Goal: Task Accomplishment & Management: Manage account settings

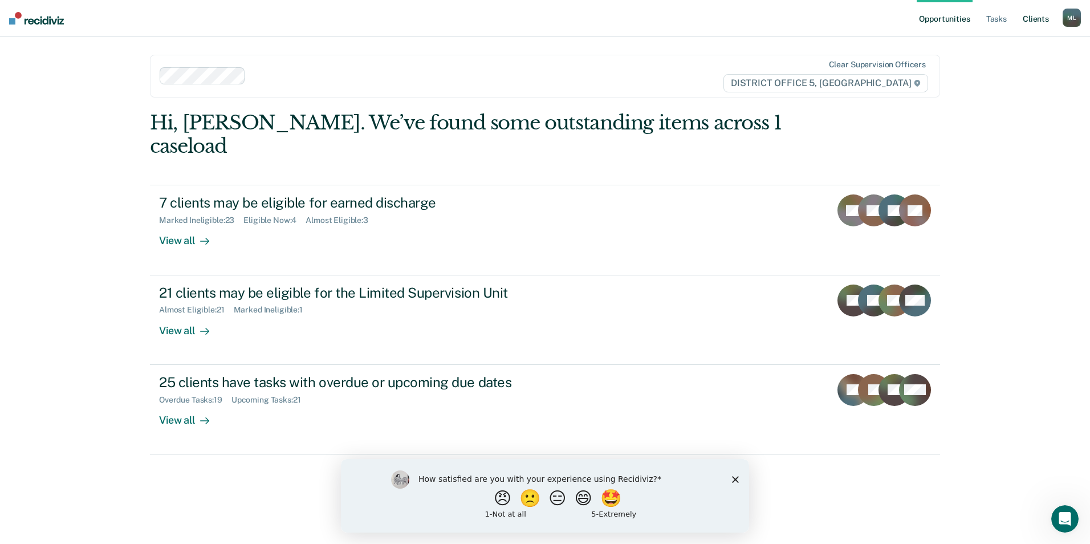
click at [1031, 19] on link "Client s" at bounding box center [1035, 18] width 31 height 36
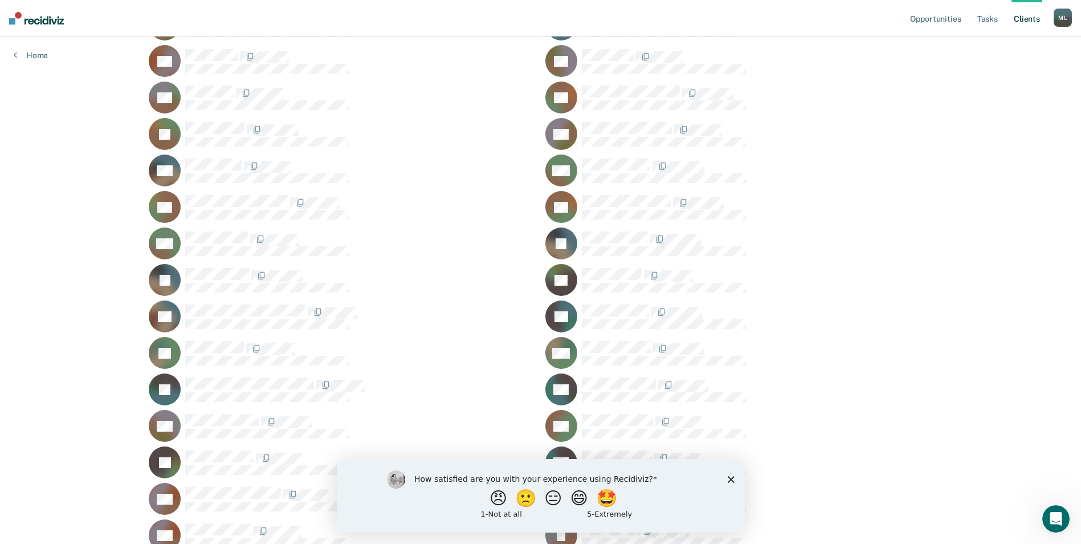
scroll to position [228, 0]
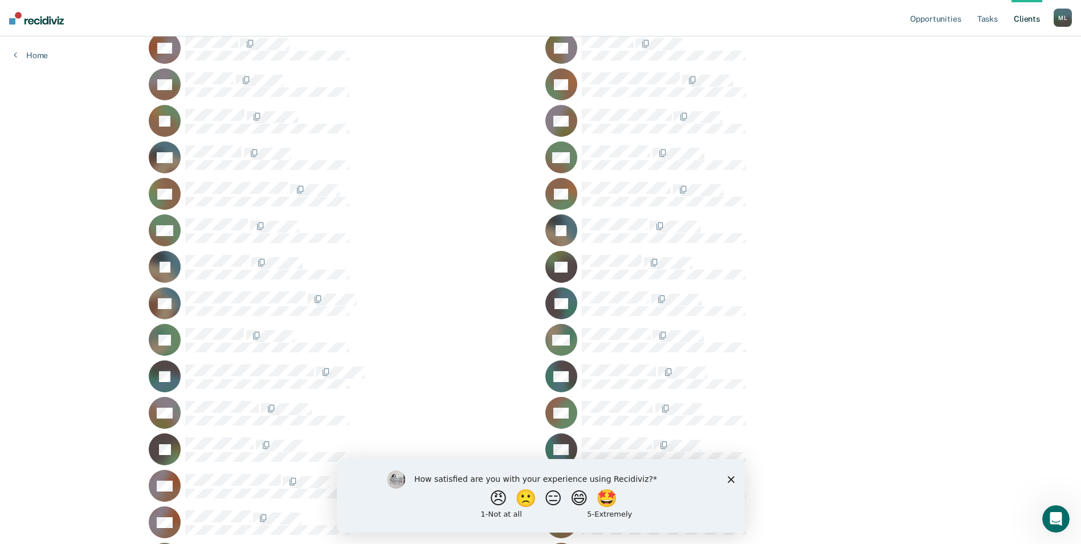
click at [732, 476] on polygon "Close survey" at bounding box center [730, 478] width 7 height 7
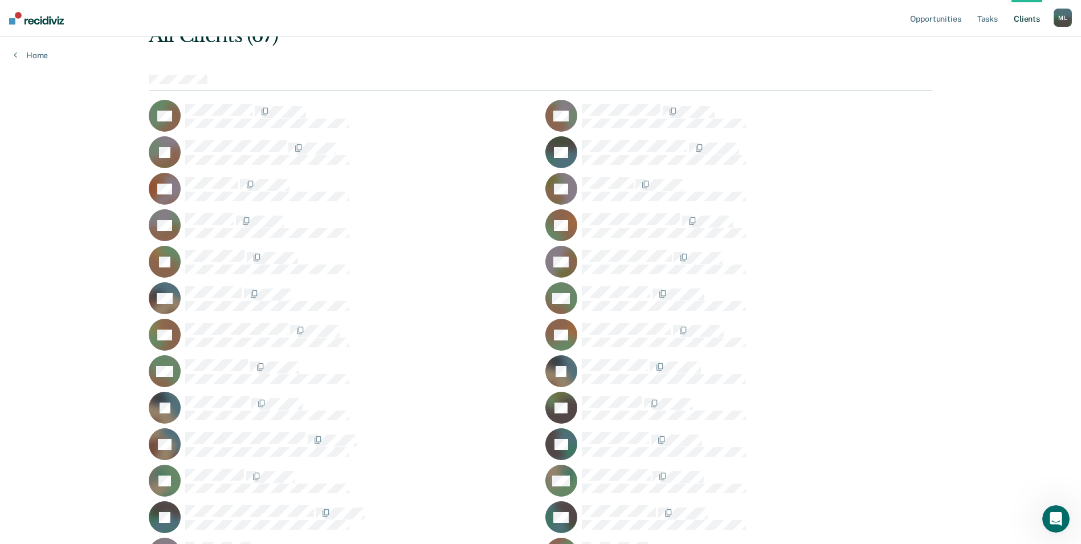
scroll to position [0, 0]
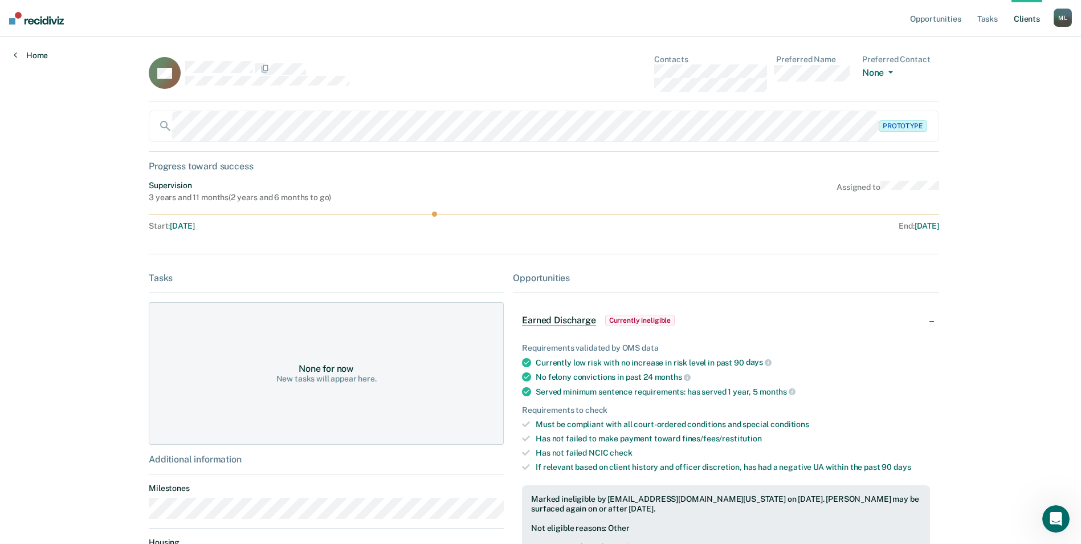
click at [18, 55] on link "Home" at bounding box center [31, 55] width 34 height 10
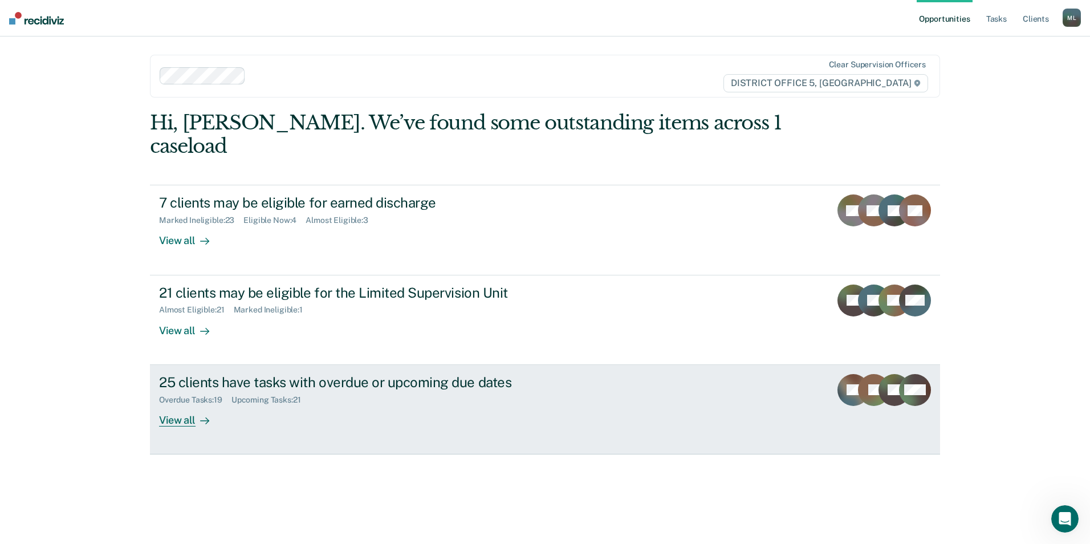
click at [342, 374] on div "25 clients have tasks with overdue or upcoming due dates" at bounding box center [359, 382] width 400 height 17
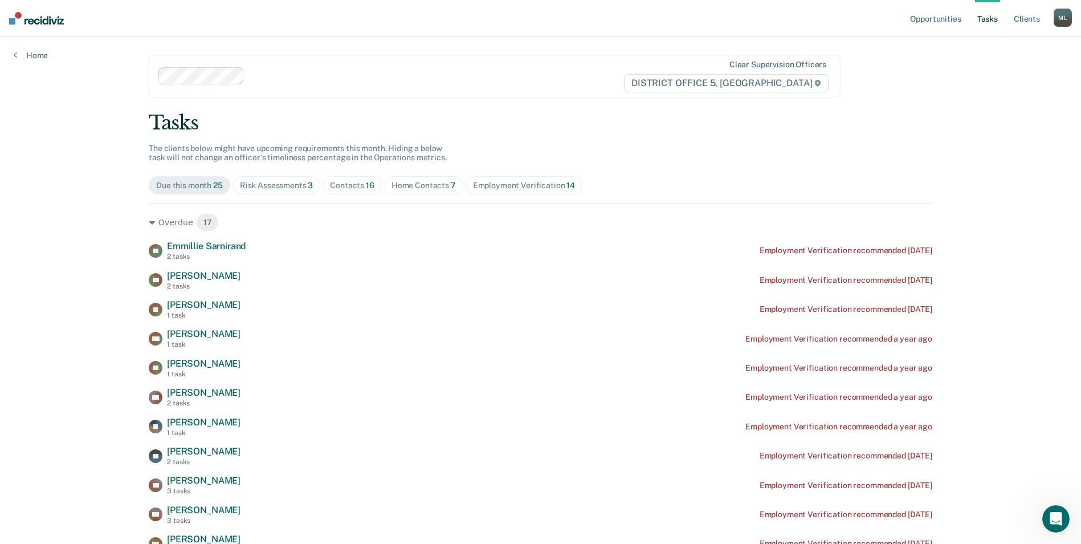
click at [277, 183] on div "Risk Assessments 3" at bounding box center [277, 186] width 74 height 10
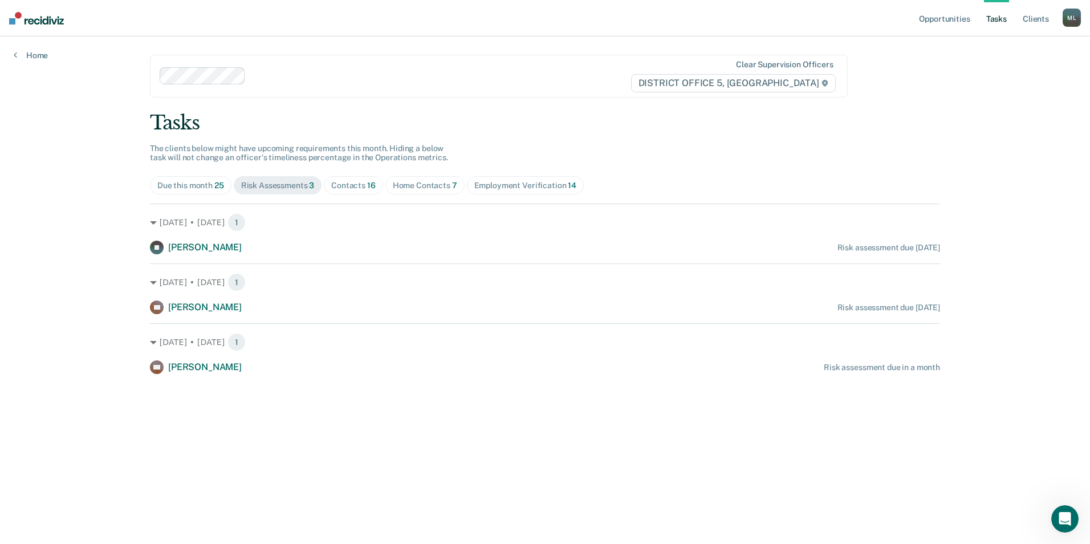
click at [343, 186] on div "Contacts 16" at bounding box center [353, 186] width 44 height 10
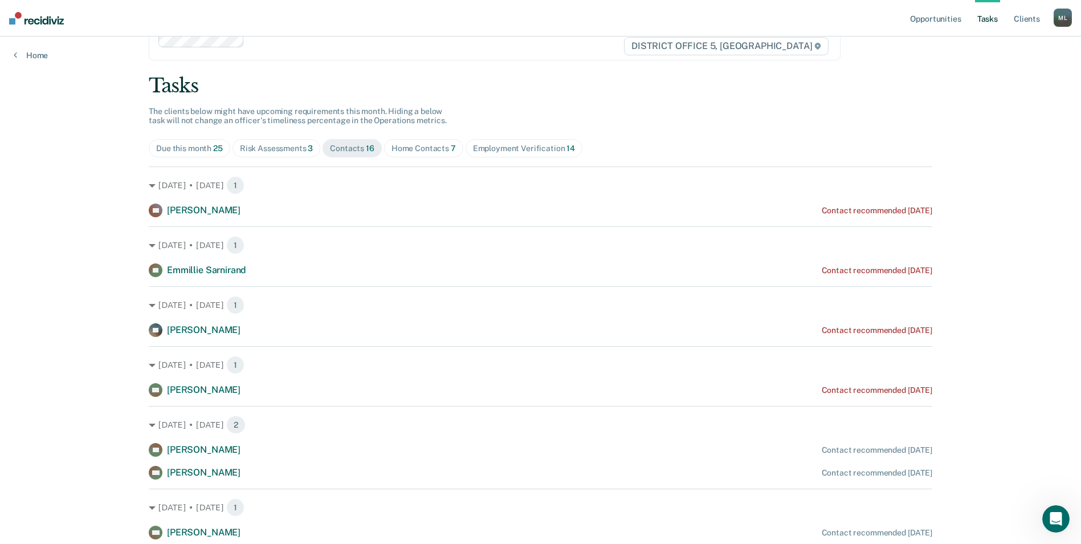
scroll to position [114, 0]
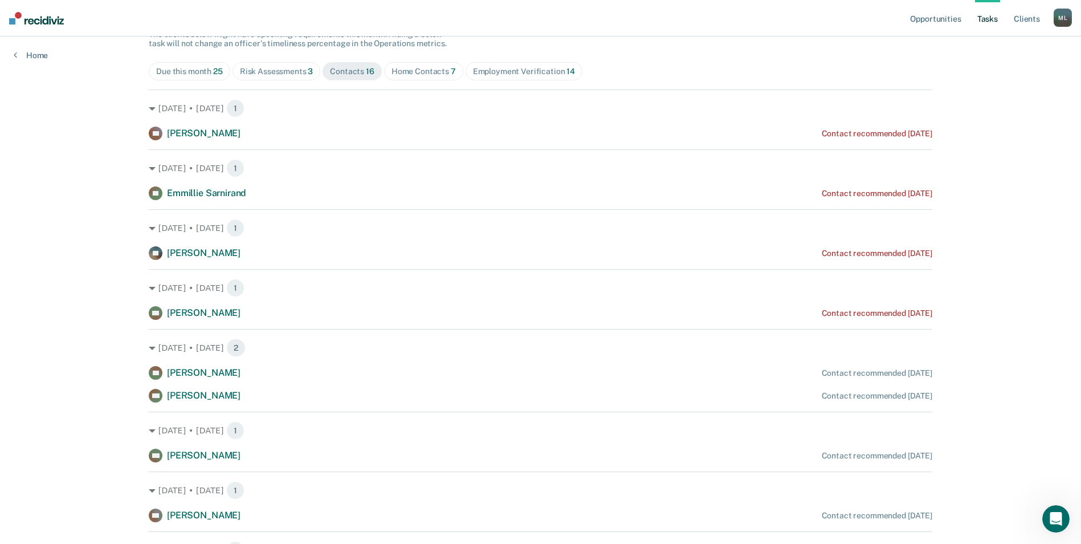
click at [416, 71] on div "Home Contacts 7" at bounding box center [423, 72] width 64 height 10
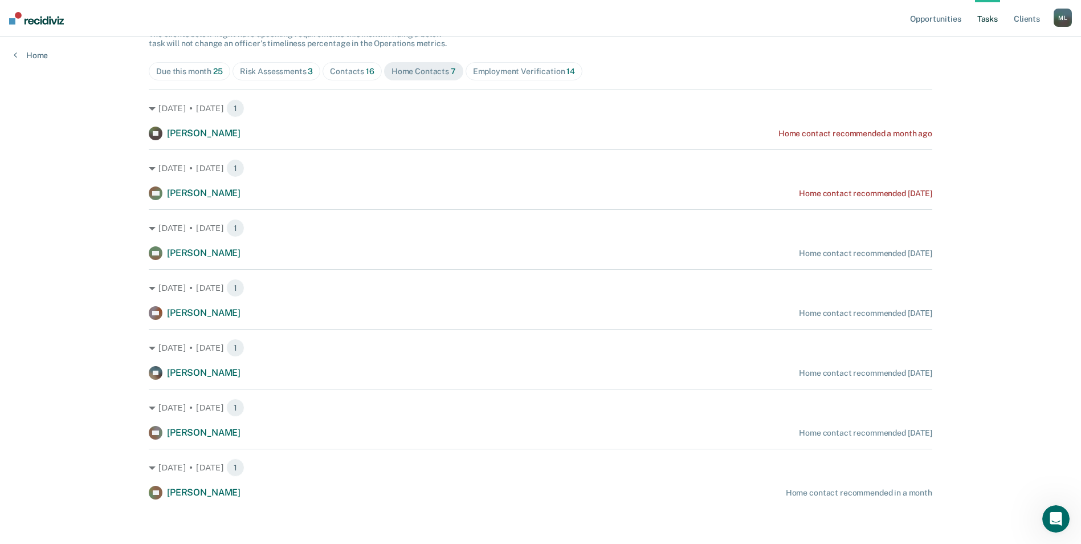
click at [515, 72] on div "Employment Verification 14" at bounding box center [524, 72] width 102 height 10
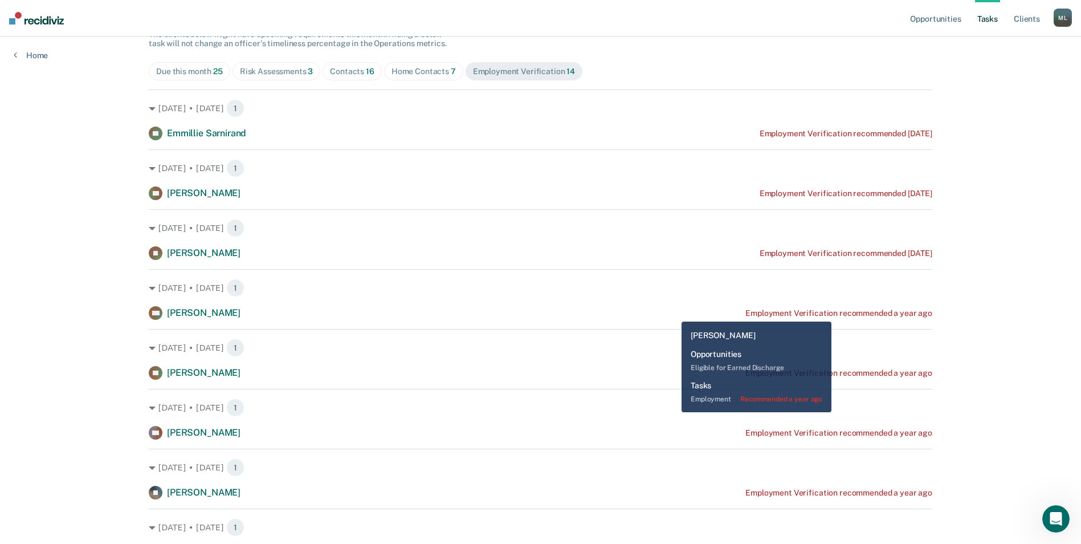
scroll to position [0, 0]
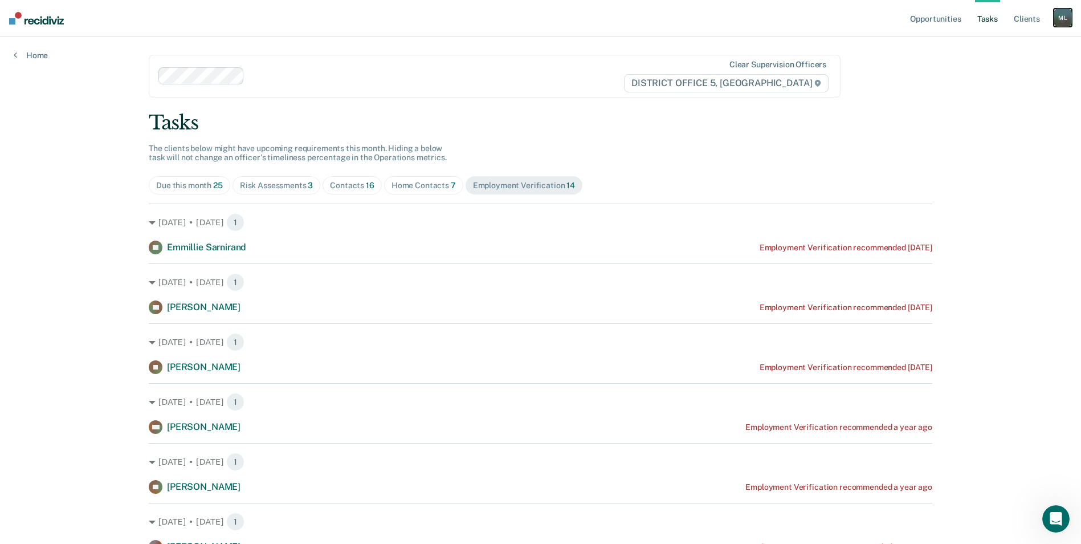
click at [1060, 15] on div "M L" at bounding box center [1063, 18] width 18 height 18
click at [1023, 16] on link "Client s" at bounding box center [1026, 18] width 31 height 36
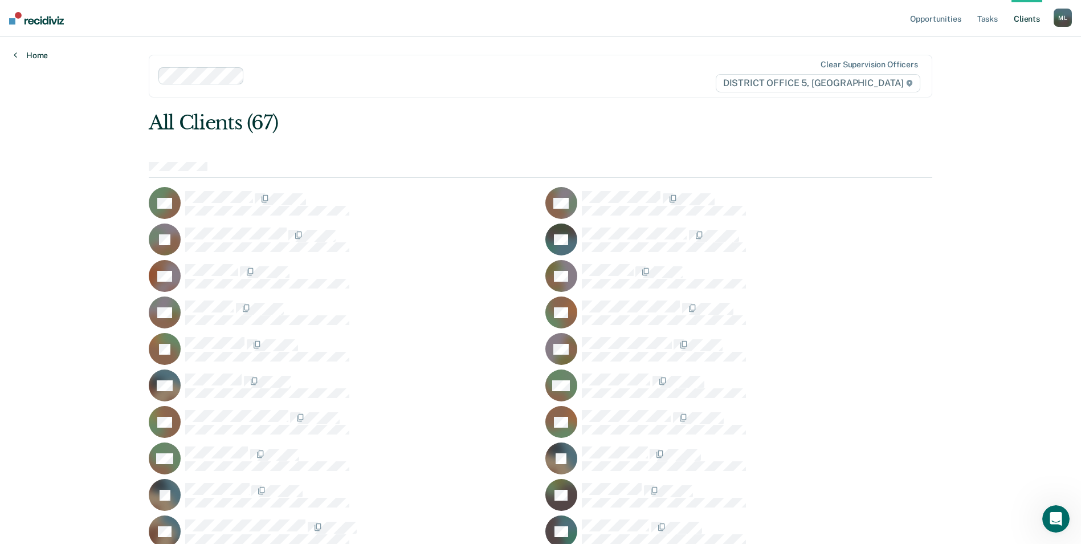
click at [39, 55] on link "Home" at bounding box center [31, 55] width 34 height 10
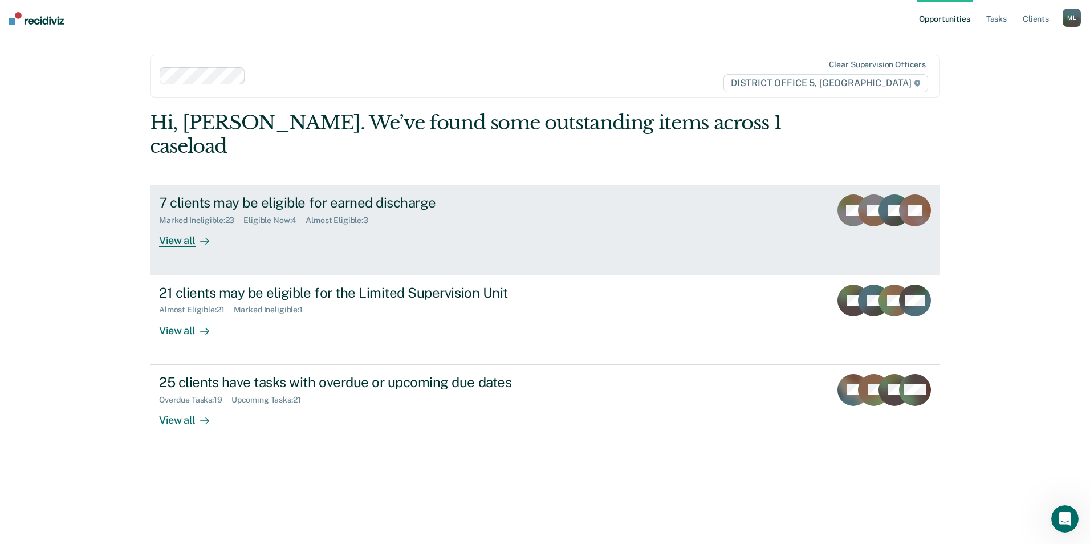
click at [267, 194] on div "7 clients may be eligible for earned discharge" at bounding box center [359, 202] width 400 height 17
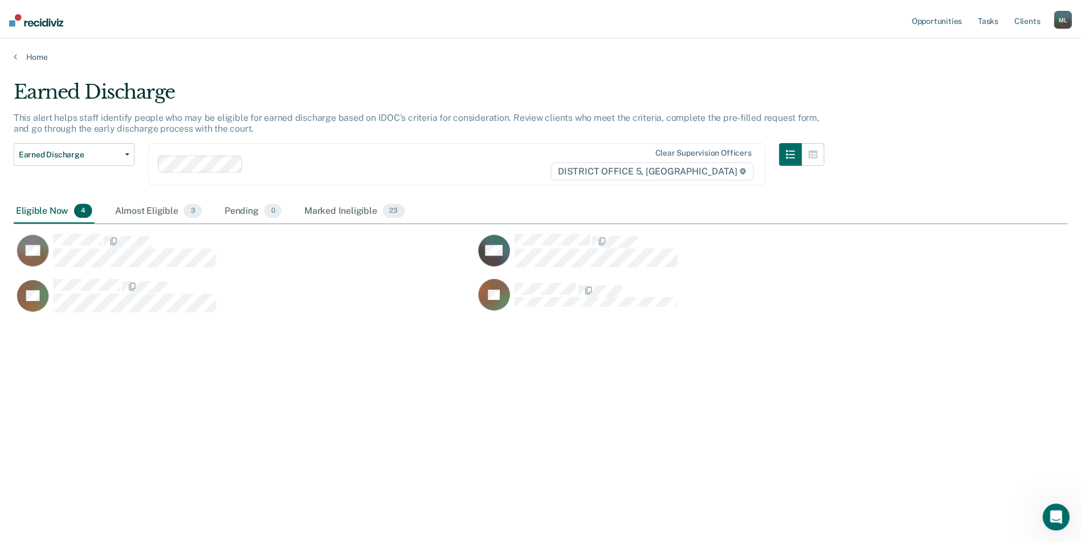
scroll to position [371, 1054]
click at [22, 51] on link "Home" at bounding box center [545, 55] width 1062 height 10
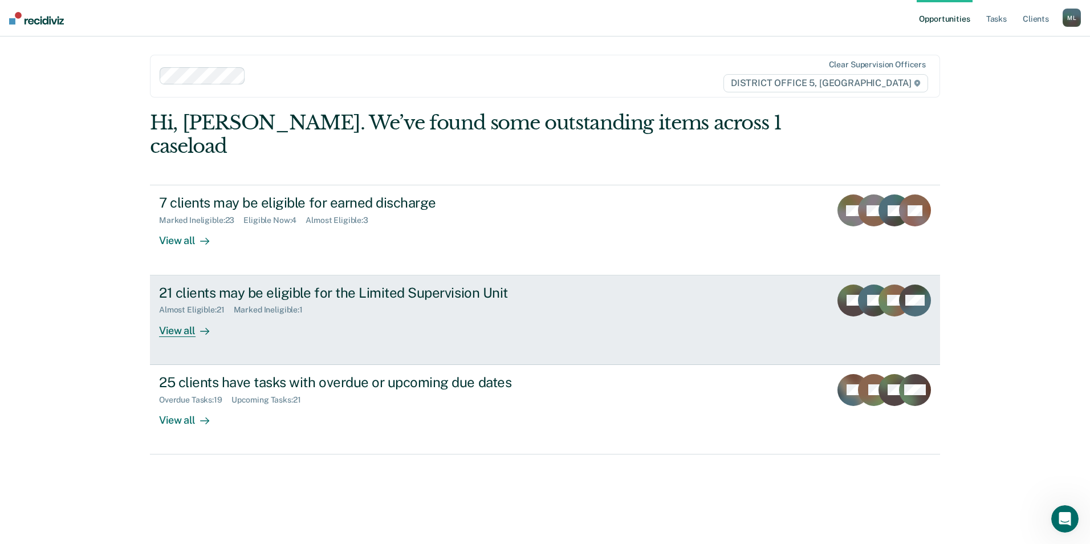
click at [264, 284] on div "21 clients may be eligible for the Limited Supervision Unit" at bounding box center [359, 292] width 400 height 17
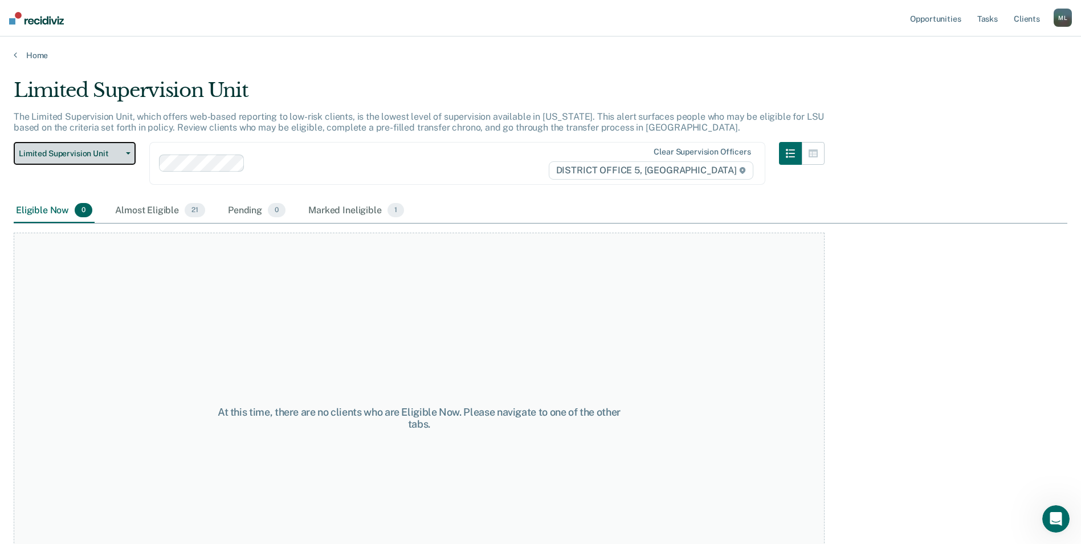
click at [107, 155] on span "Limited Supervision Unit" at bounding box center [70, 154] width 103 height 10
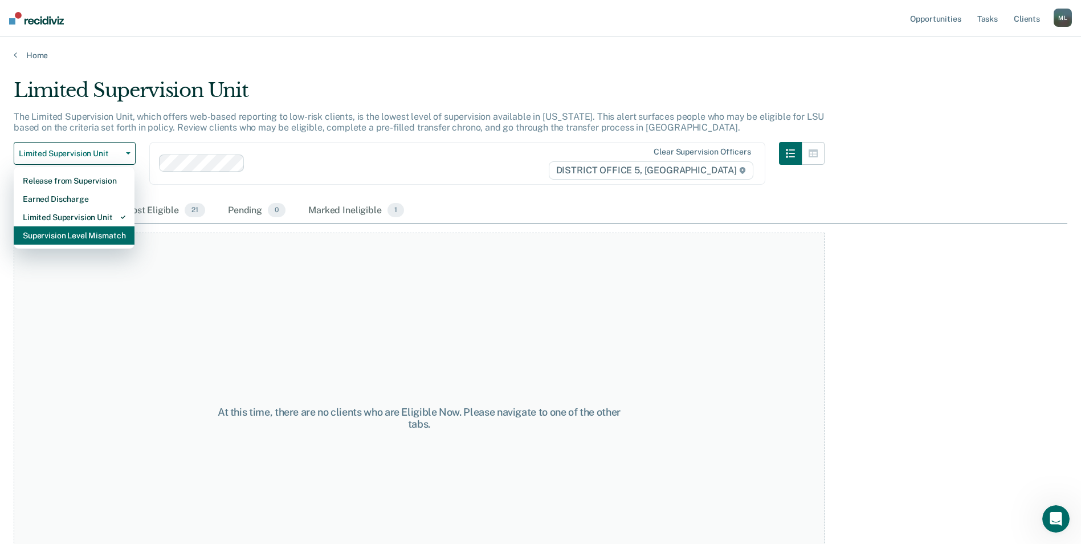
click at [79, 235] on div "Supervision Level Mismatch" at bounding box center [74, 235] width 103 height 18
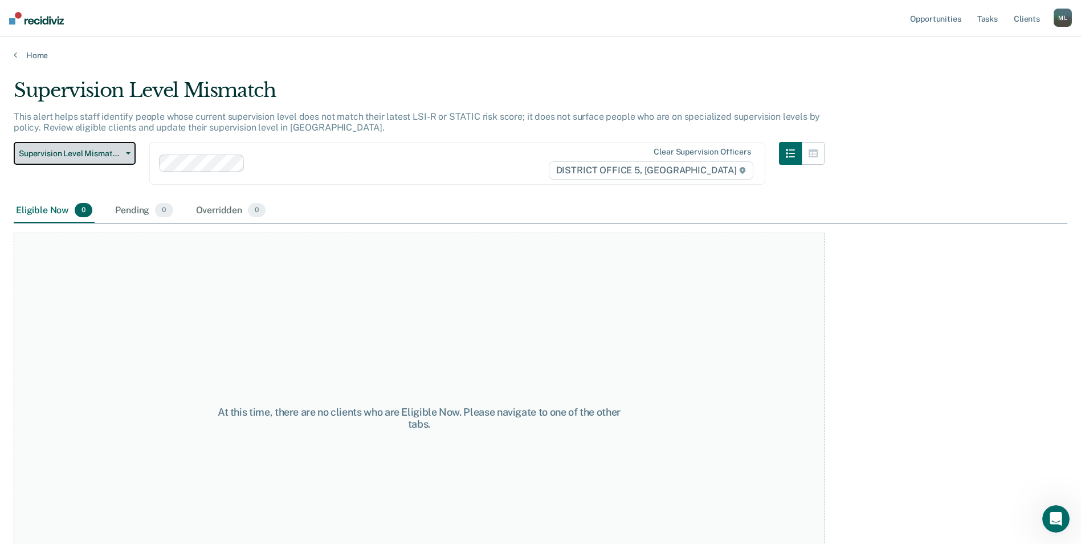
click at [111, 153] on span "Supervision Level Mismatch" at bounding box center [70, 154] width 103 height 10
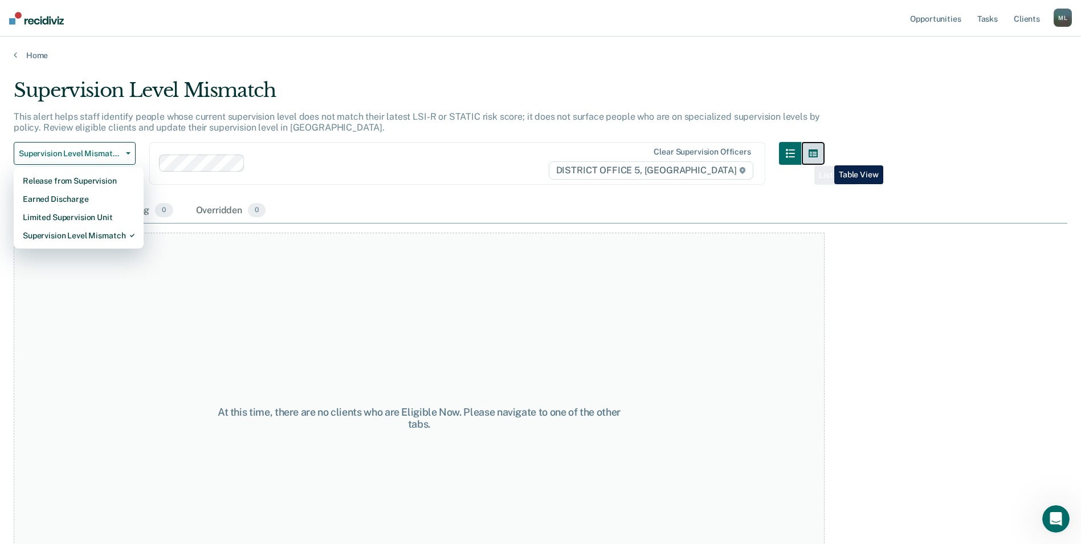
click at [825, 156] on button "button" at bounding box center [813, 153] width 23 height 23
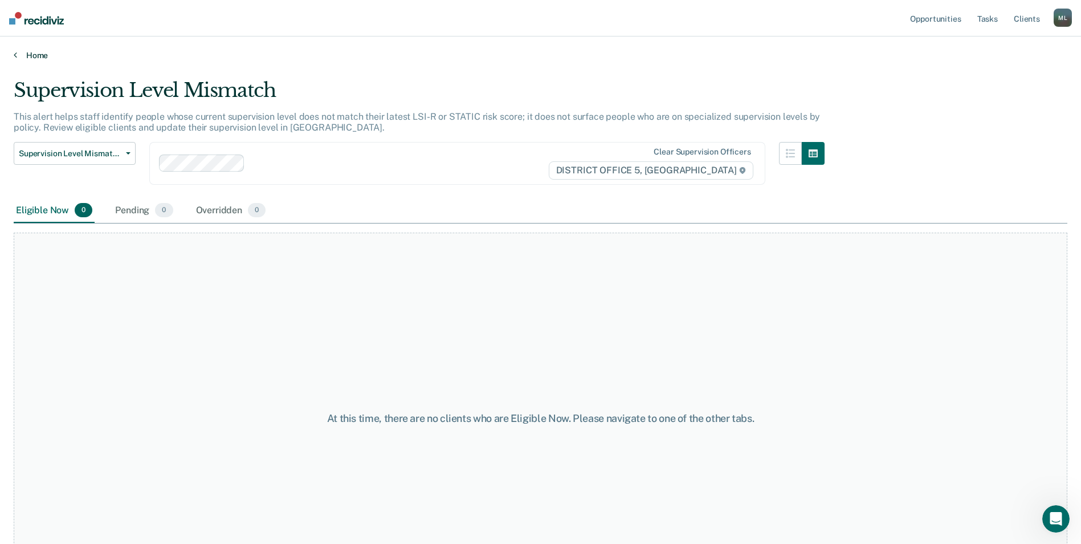
click at [36, 54] on link "Home" at bounding box center [541, 55] width 1054 height 10
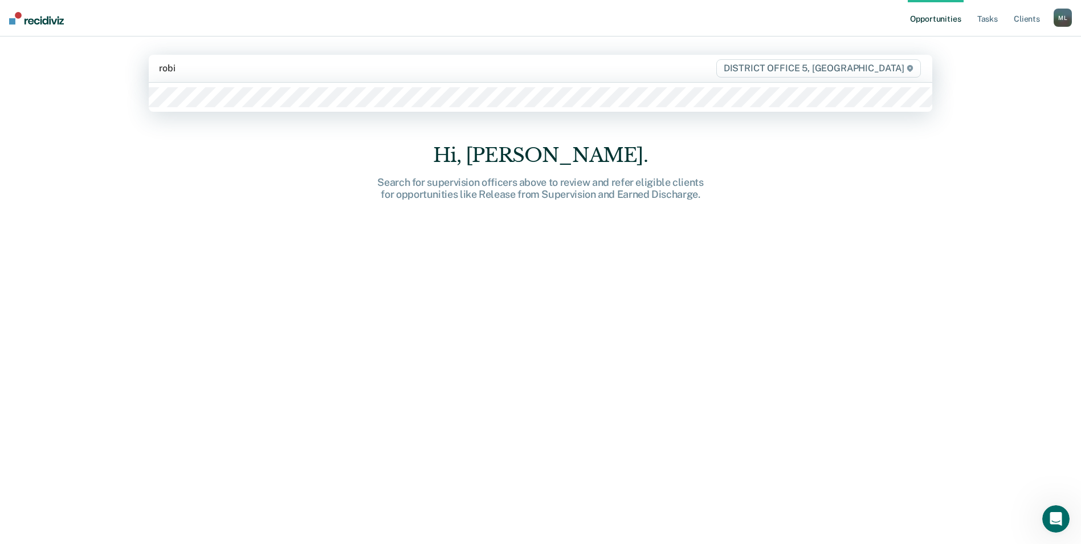
type input "[PERSON_NAME]"
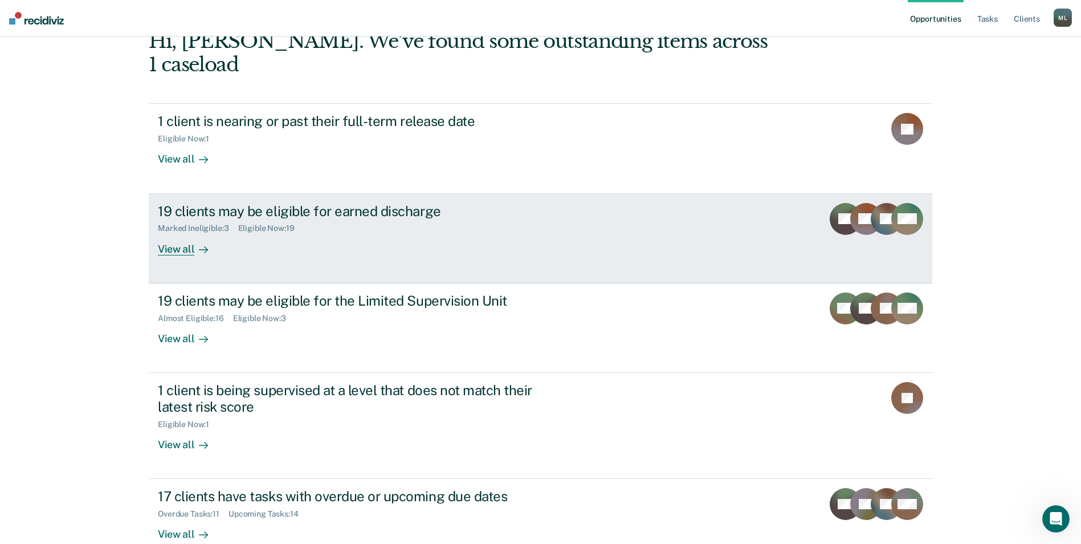
scroll to position [83, 0]
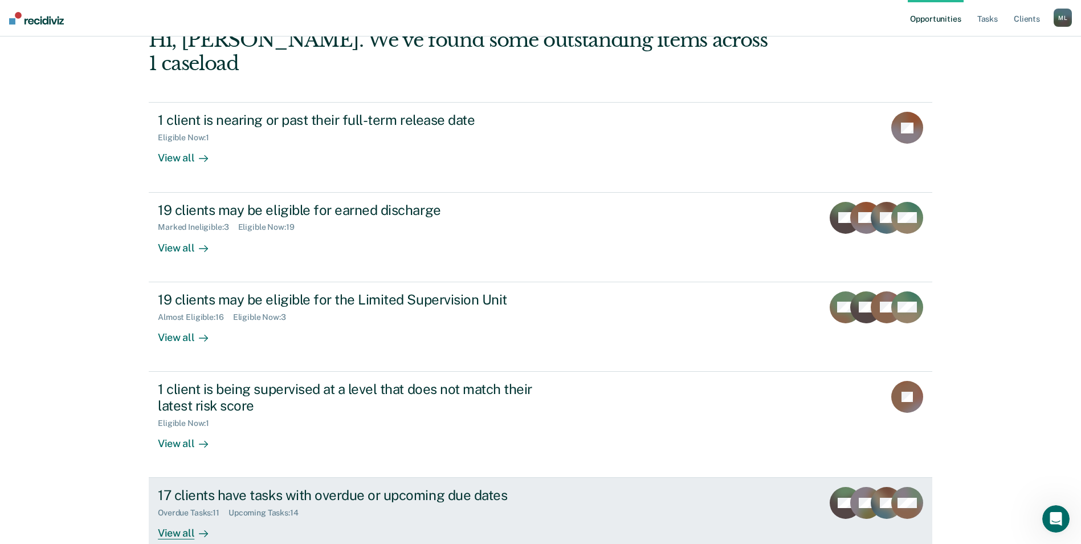
click at [378, 487] on div "17 clients have tasks with overdue or upcoming due dates" at bounding box center [358, 495] width 400 height 17
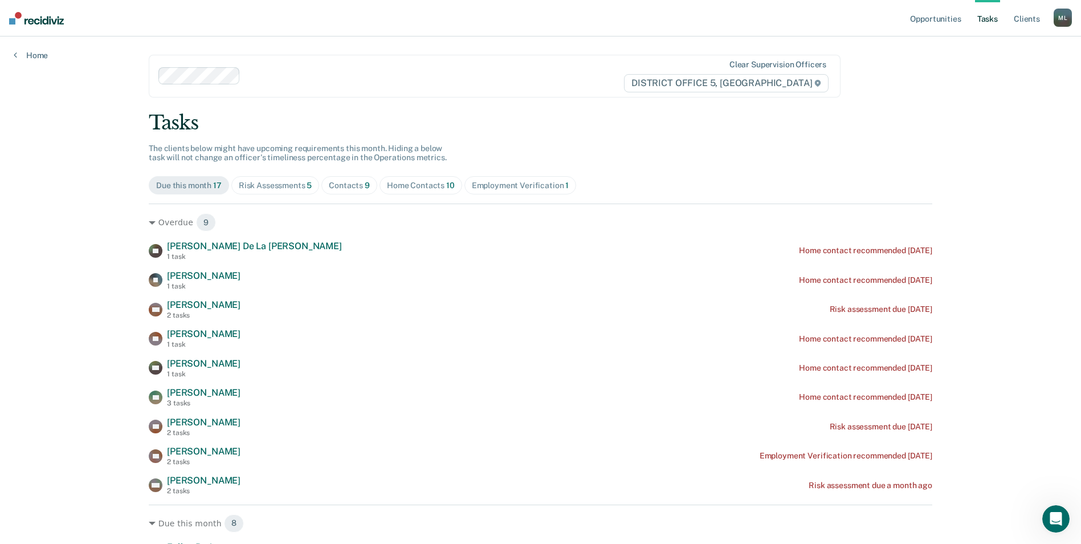
click at [275, 183] on div "Risk Assessments 5" at bounding box center [276, 186] width 74 height 10
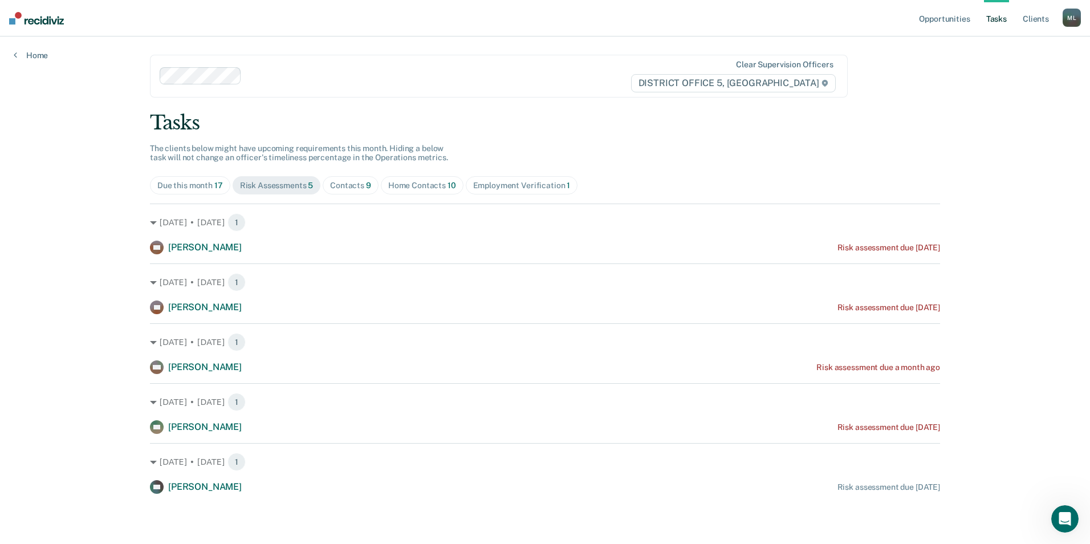
click at [350, 190] on span "Contacts 9" at bounding box center [351, 185] width 56 height 18
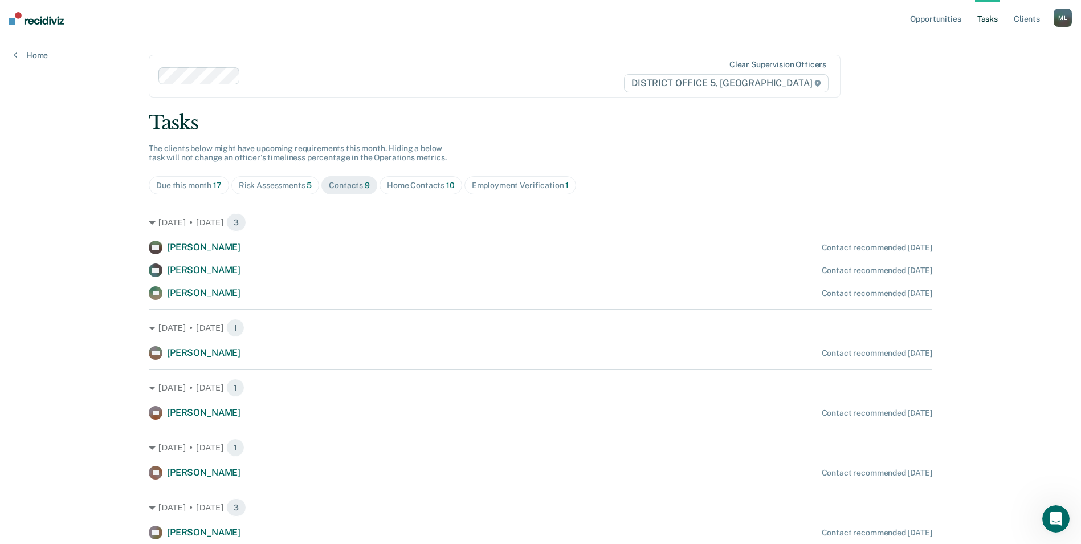
click at [421, 185] on div "Home Contacts 10" at bounding box center [421, 186] width 68 height 10
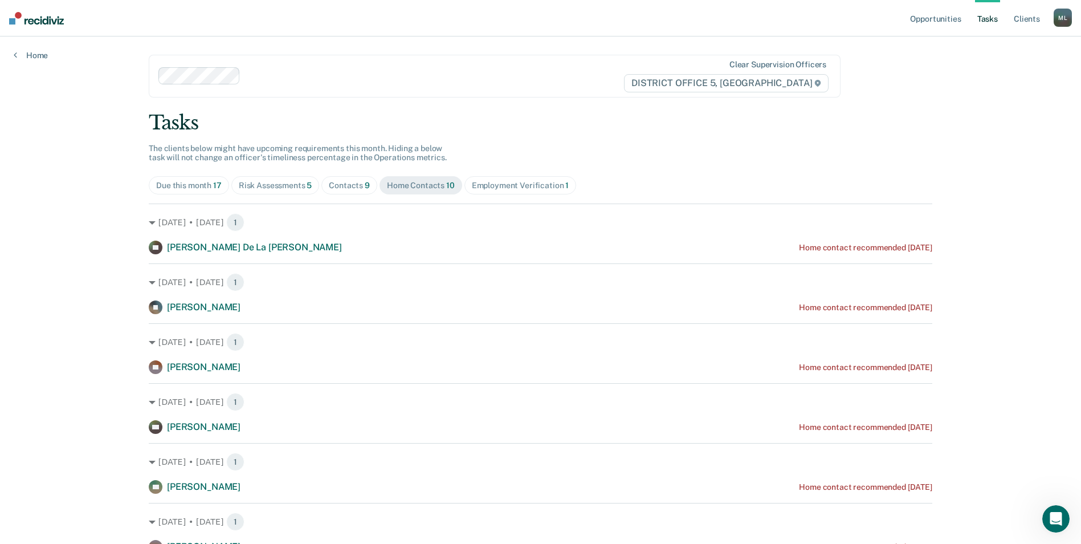
click at [504, 186] on div "Employment Verification 1" at bounding box center [520, 186] width 97 height 10
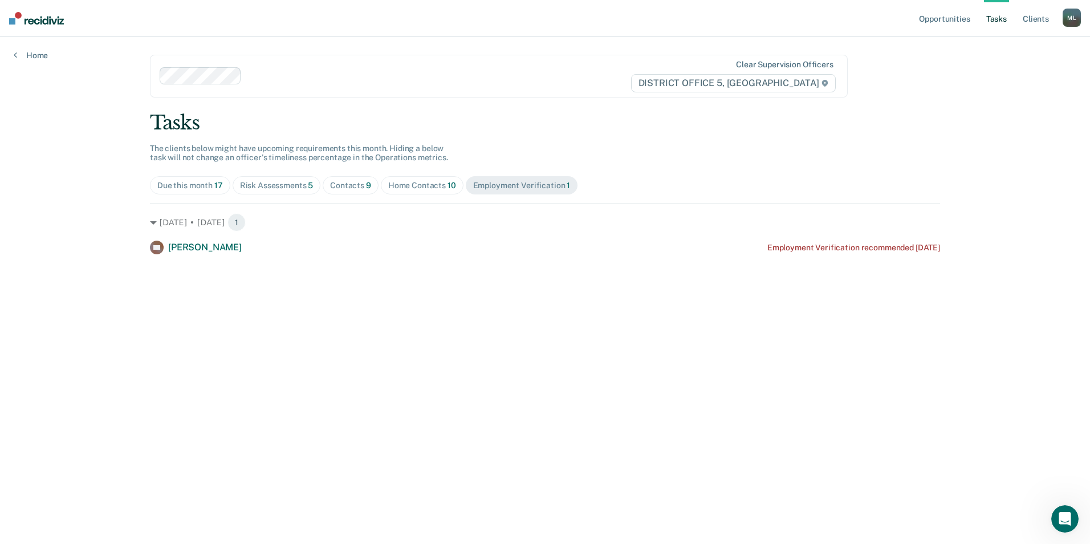
click at [402, 190] on div "Home Contacts 10" at bounding box center [422, 186] width 68 height 10
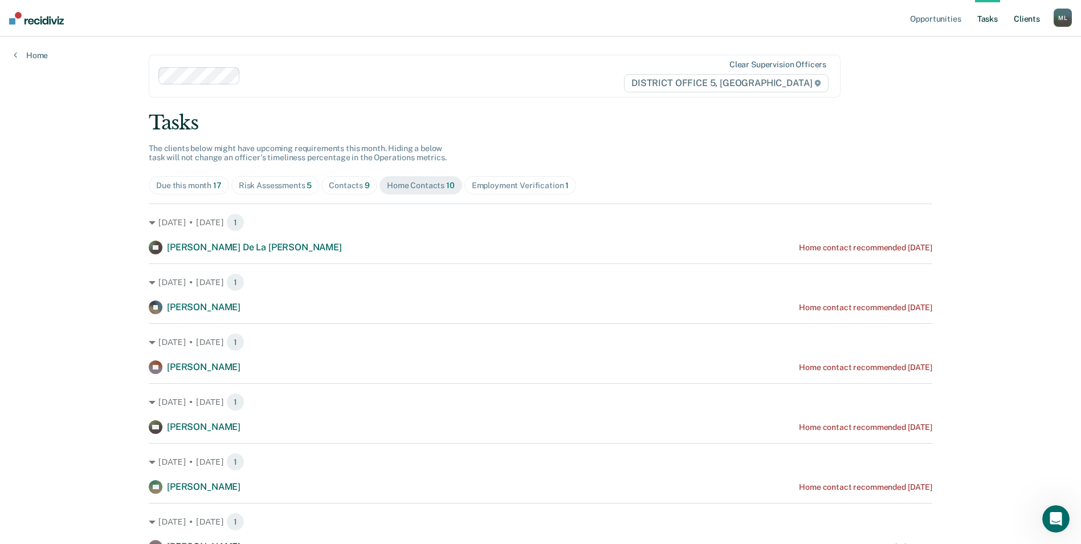
click at [1029, 22] on link "Client s" at bounding box center [1026, 18] width 31 height 36
